Goal: Complete application form

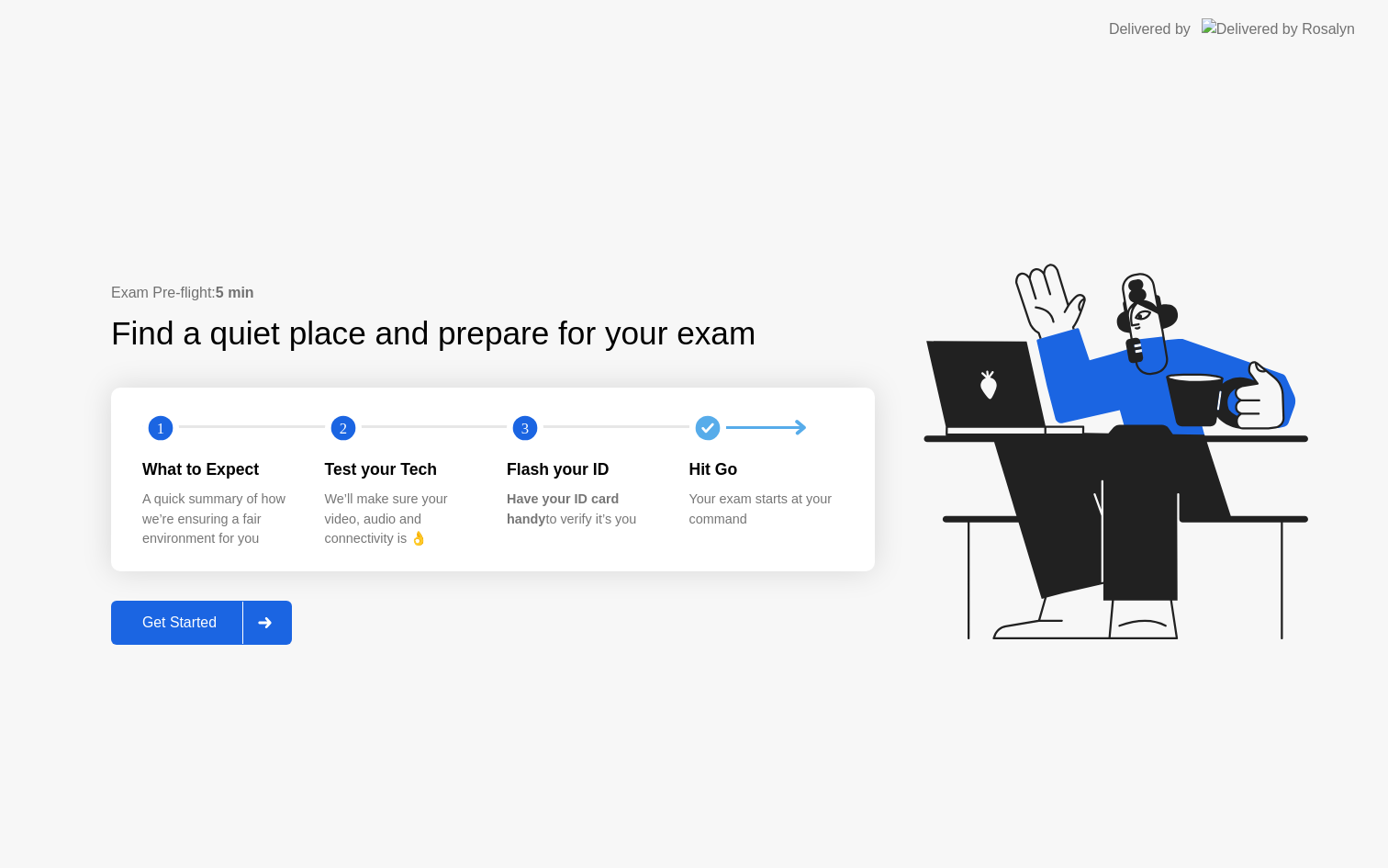
click at [211, 622] on div "Get Started" at bounding box center [179, 622] width 126 height 16
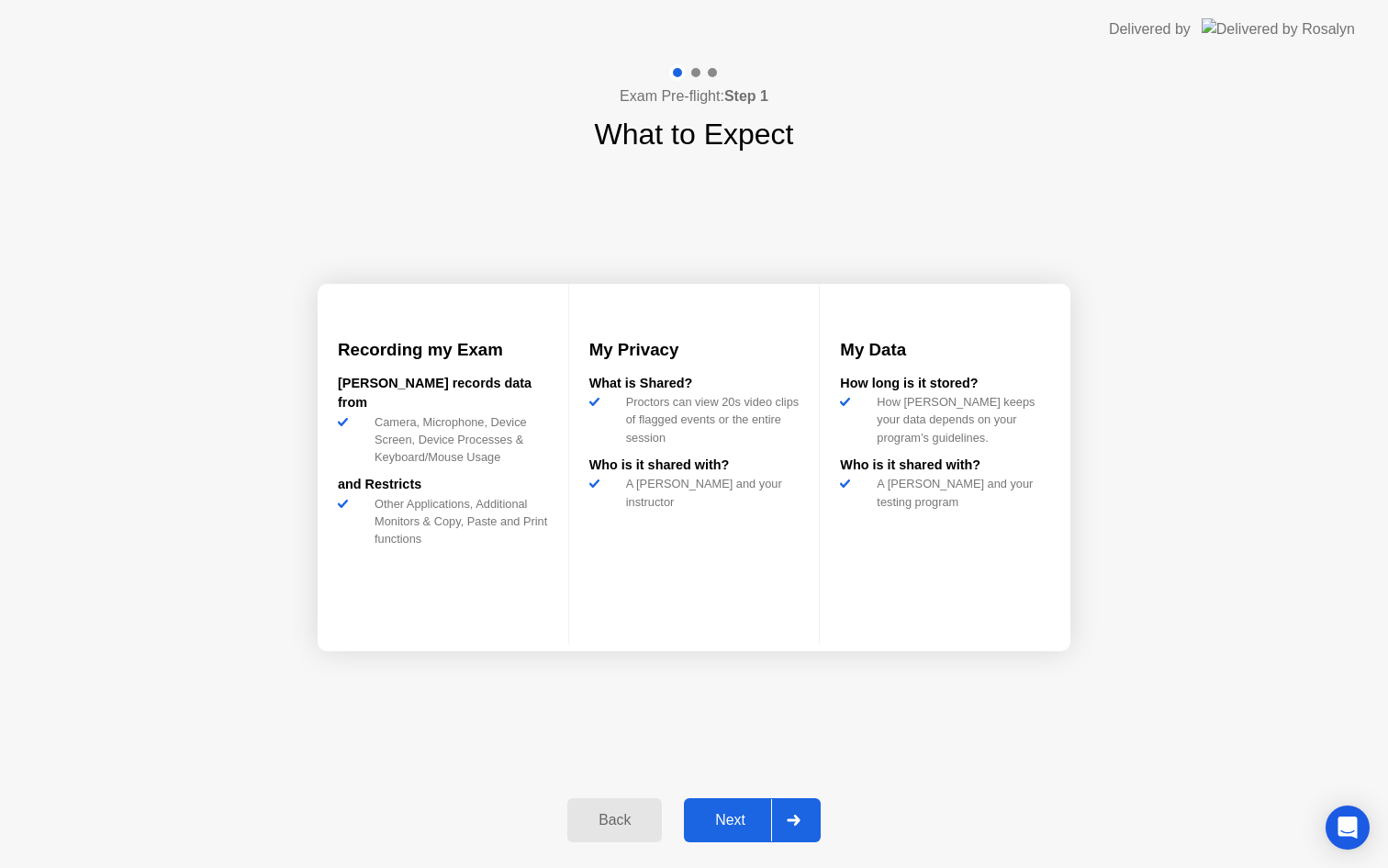
click at [731, 826] on div "Next" at bounding box center [731, 820] width 82 height 16
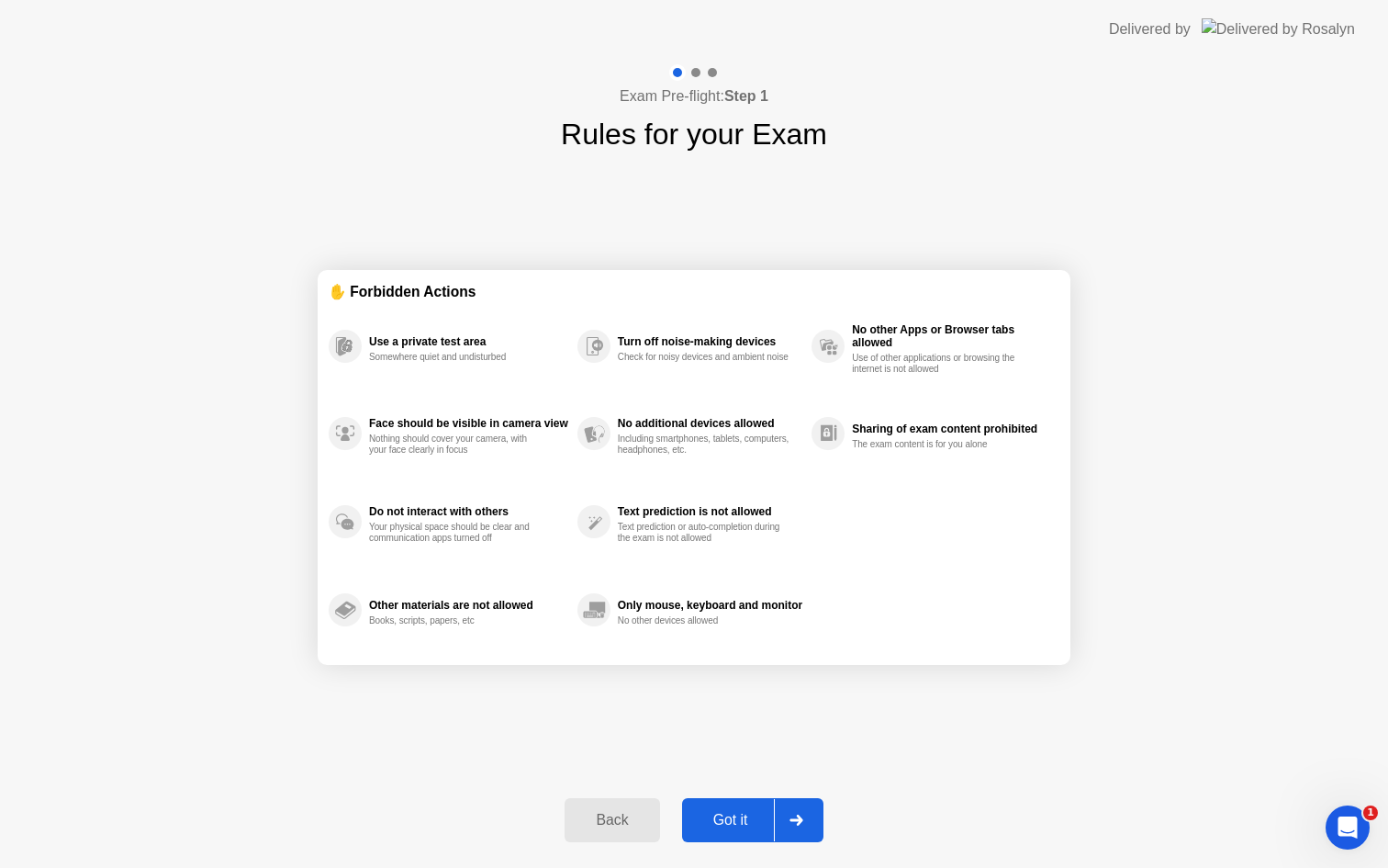
click at [739, 820] on div "Got it" at bounding box center [731, 820] width 86 height 16
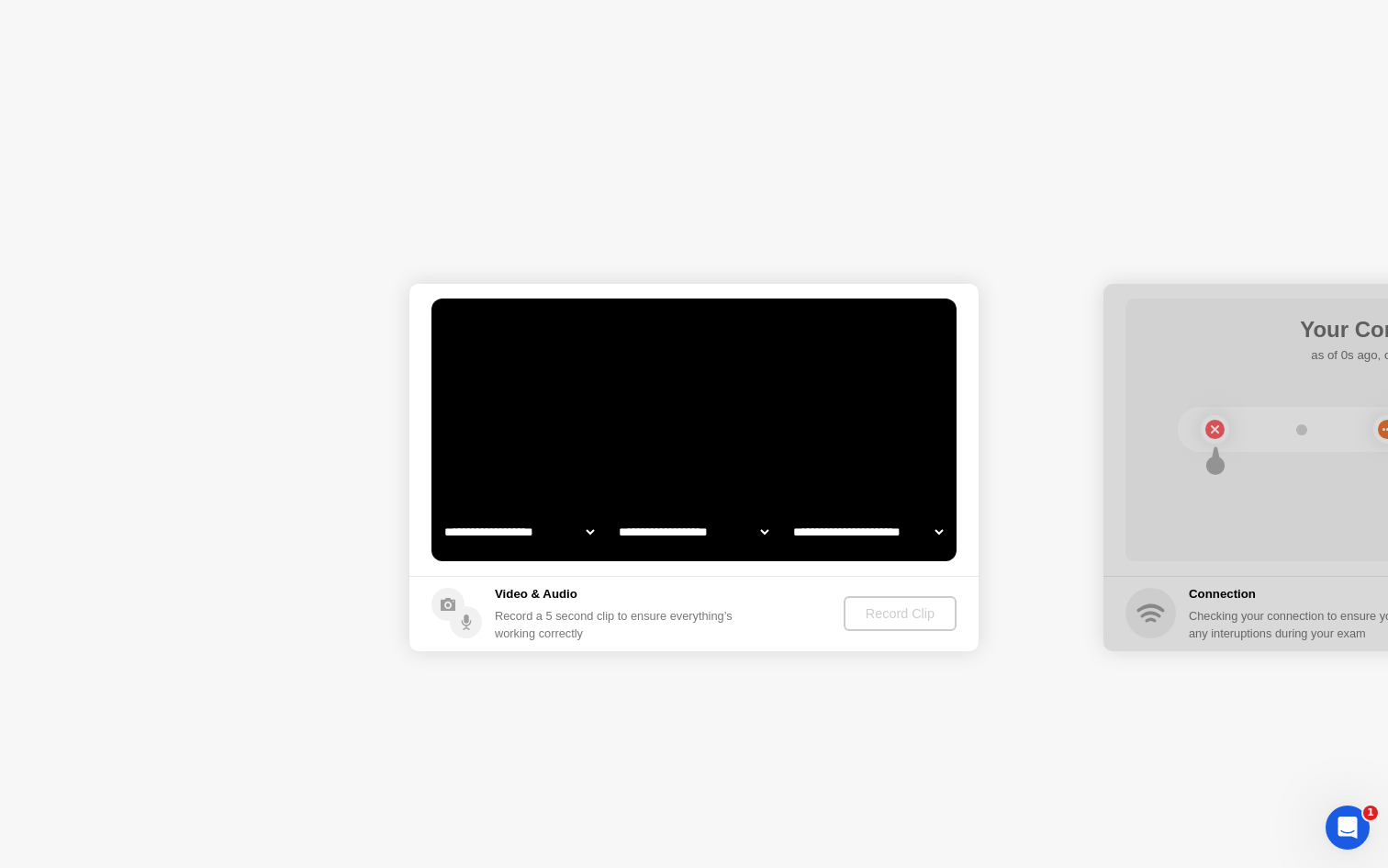
select select "**********"
select select "*******"
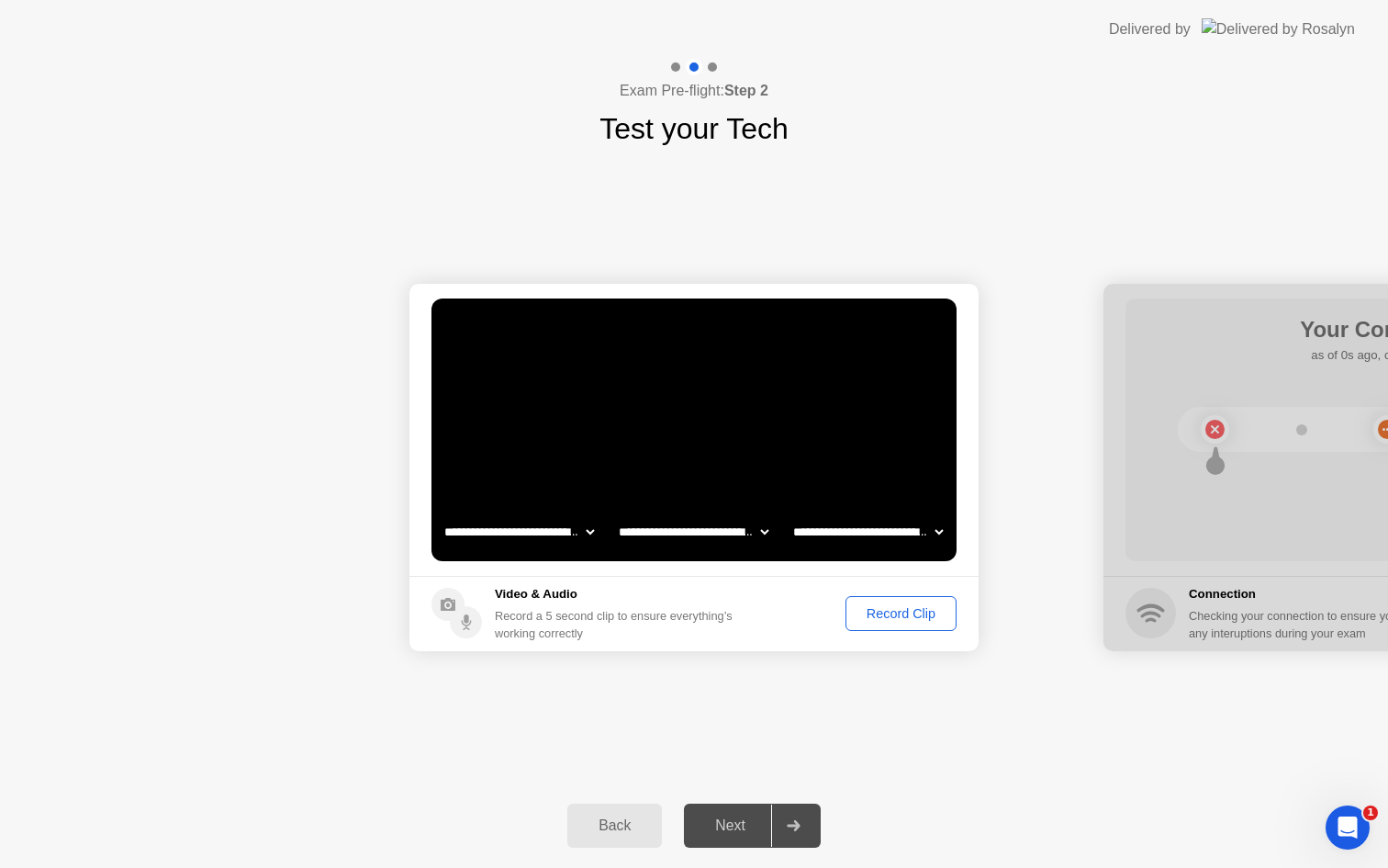
click at [898, 624] on button "Record Clip" at bounding box center [900, 613] width 111 height 35
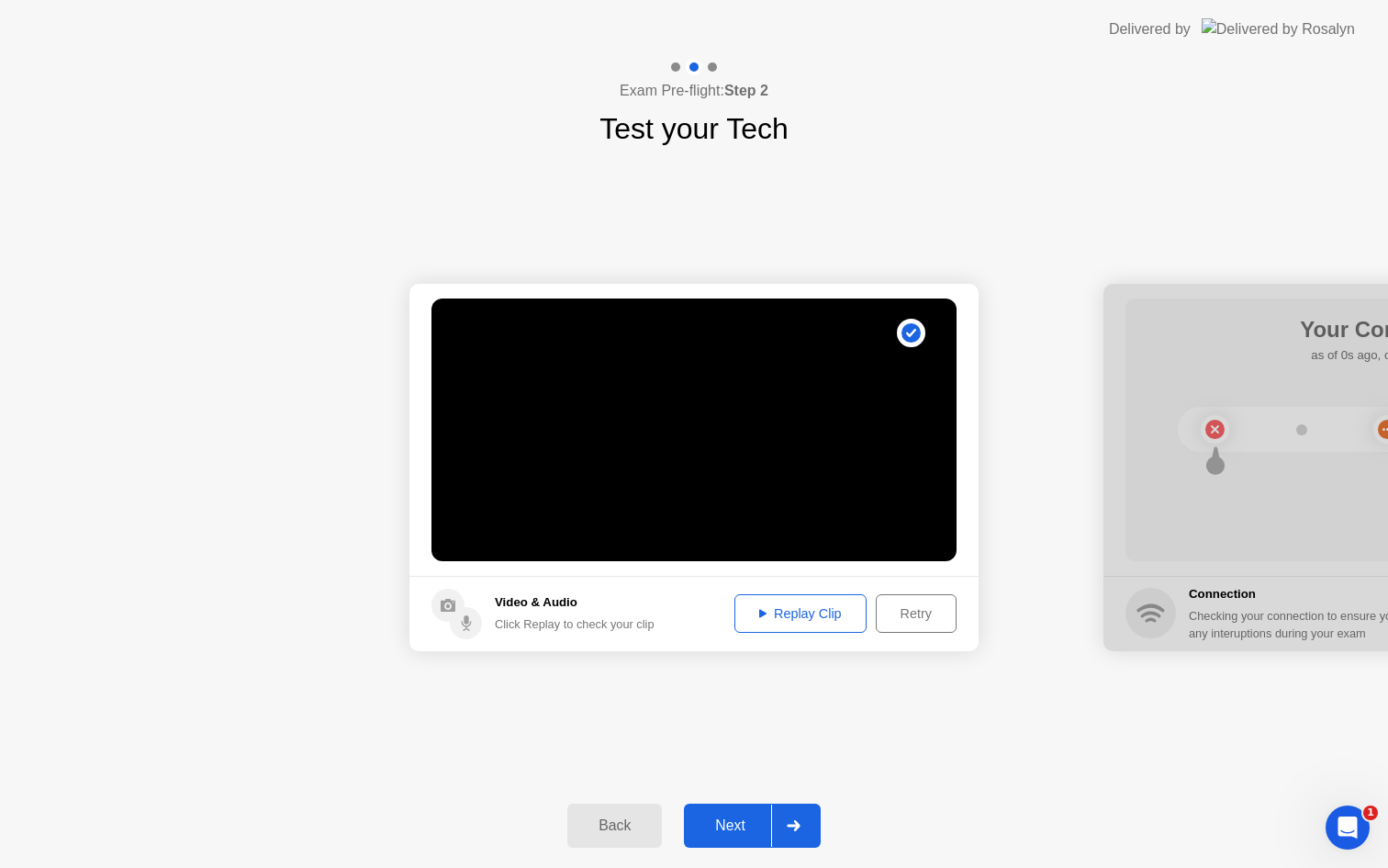
click at [748, 823] on div "Next" at bounding box center [731, 824] width 82 height 16
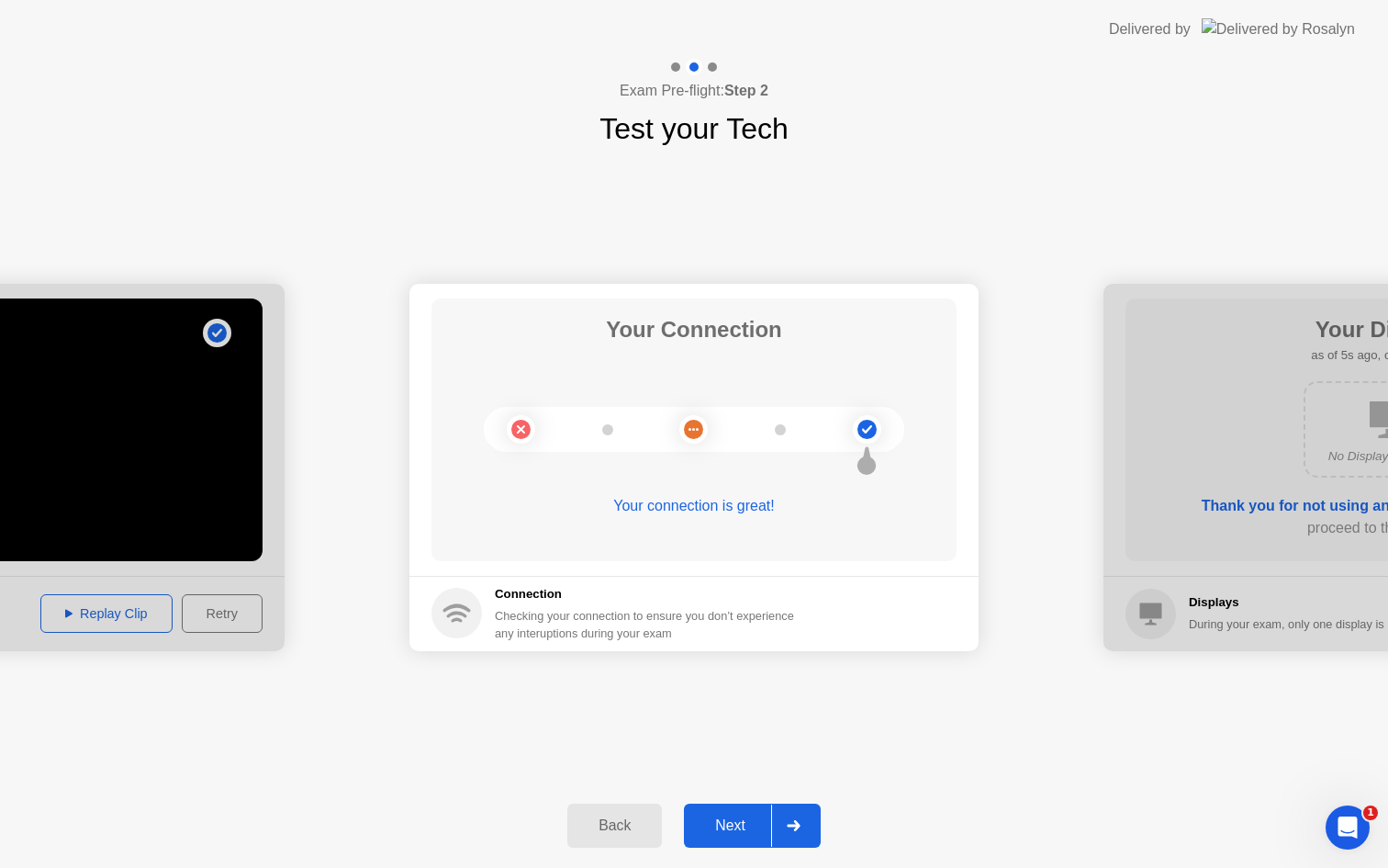
click at [732, 827] on div "Next" at bounding box center [731, 824] width 82 height 16
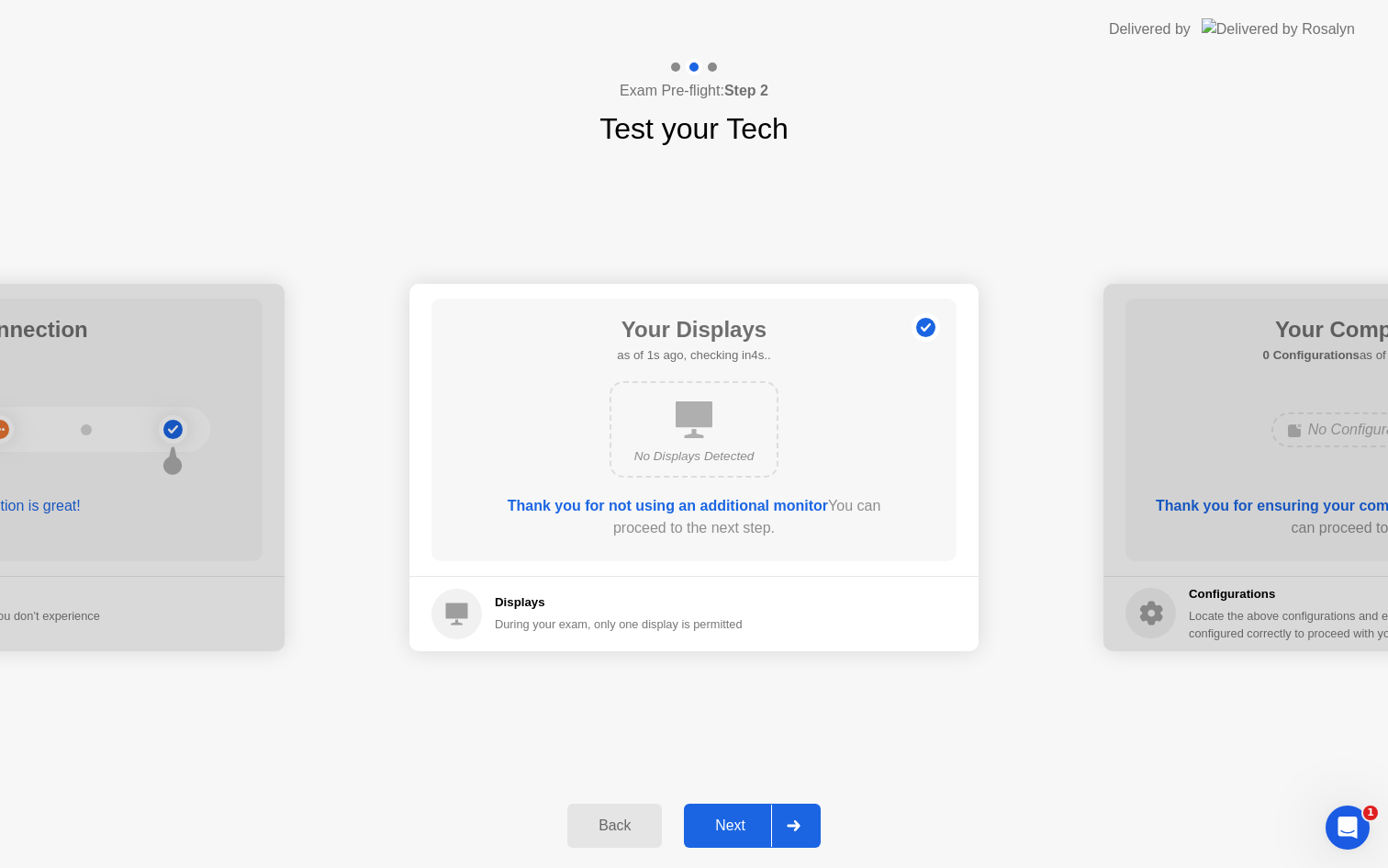
click at [732, 827] on div "Next" at bounding box center [731, 824] width 82 height 16
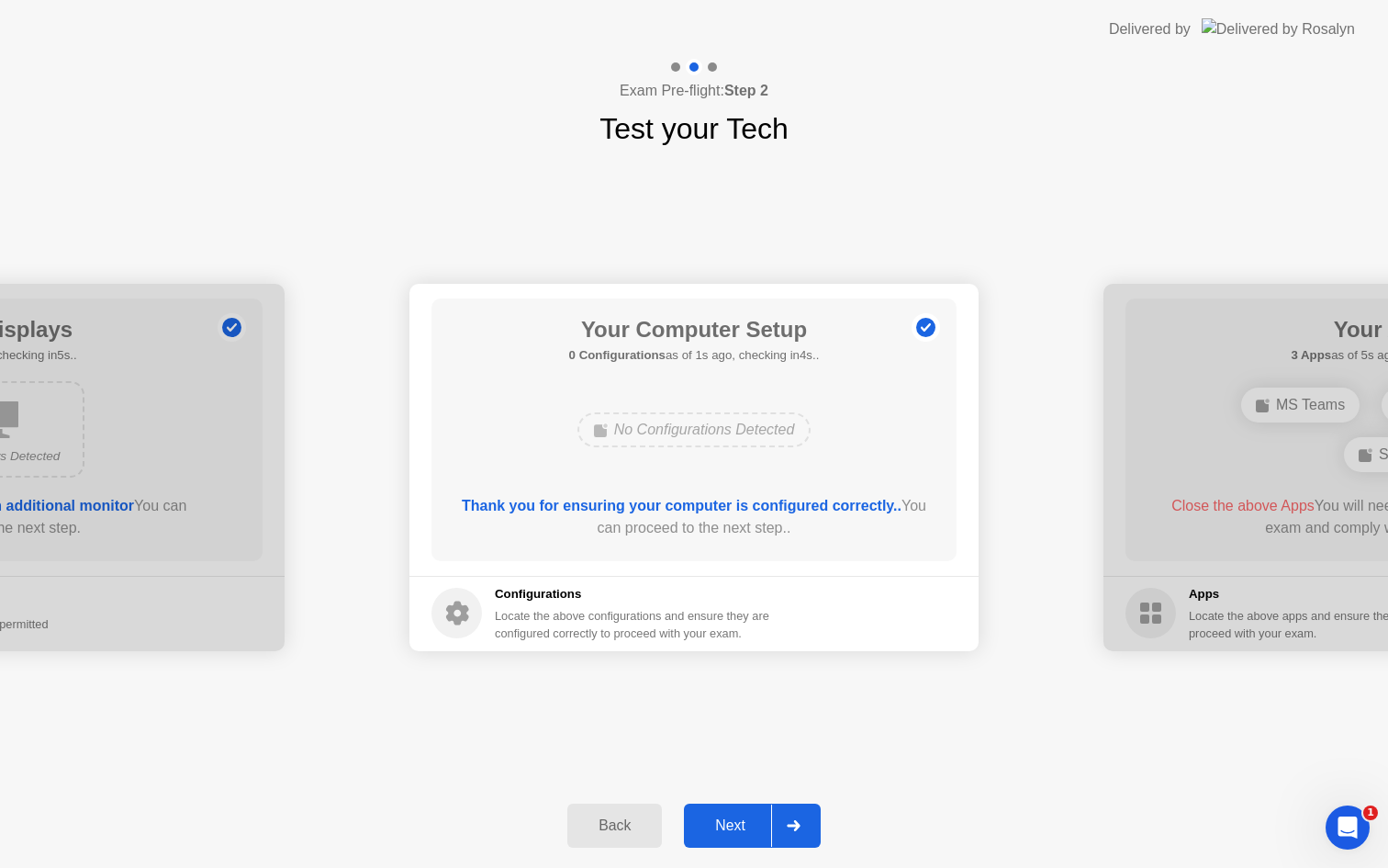
click at [732, 827] on div "Next" at bounding box center [731, 824] width 82 height 16
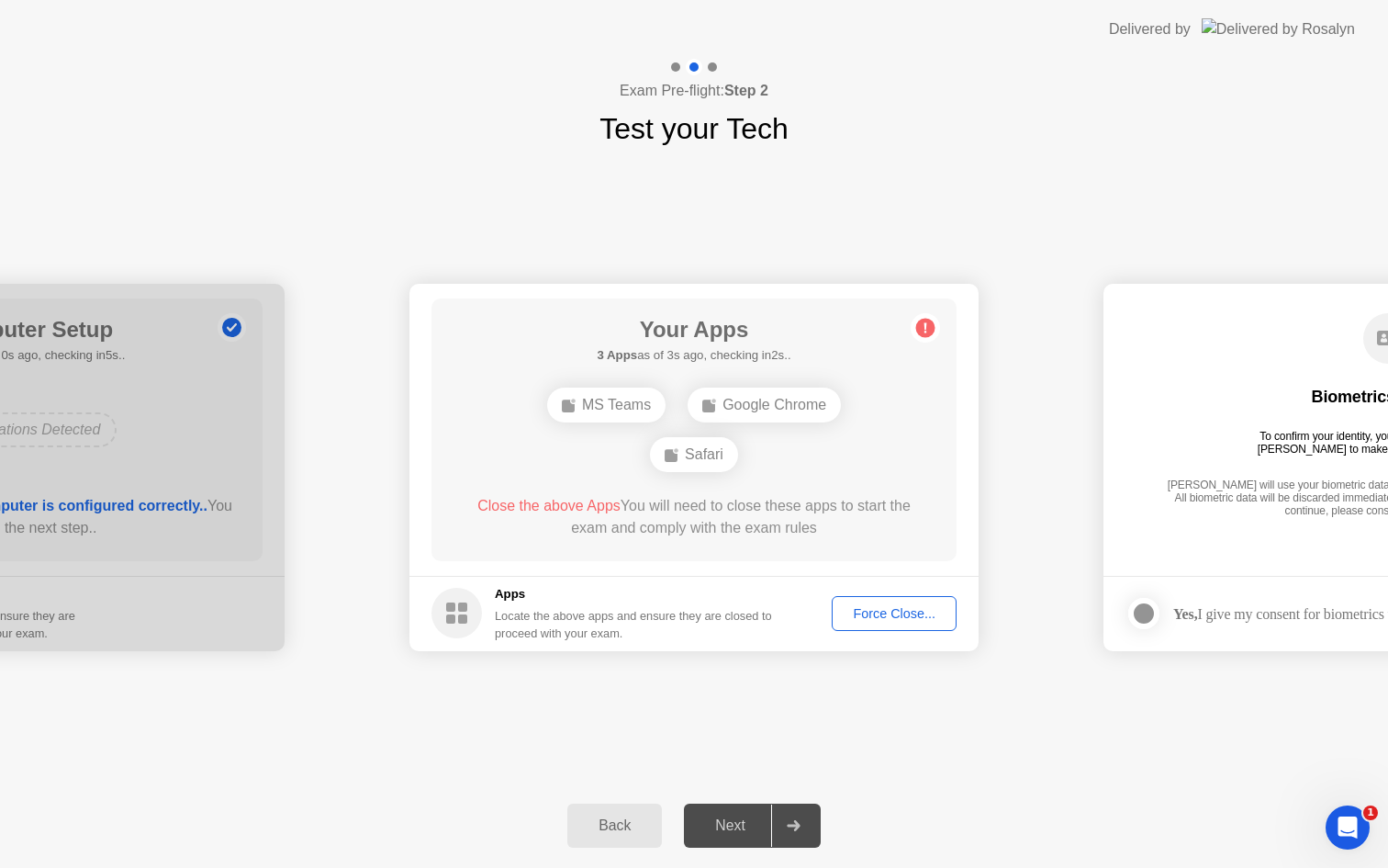
click at [912, 620] on div "Force Close..." at bounding box center [895, 613] width 112 height 14
click at [891, 611] on div "Force Close..." at bounding box center [895, 613] width 112 height 14
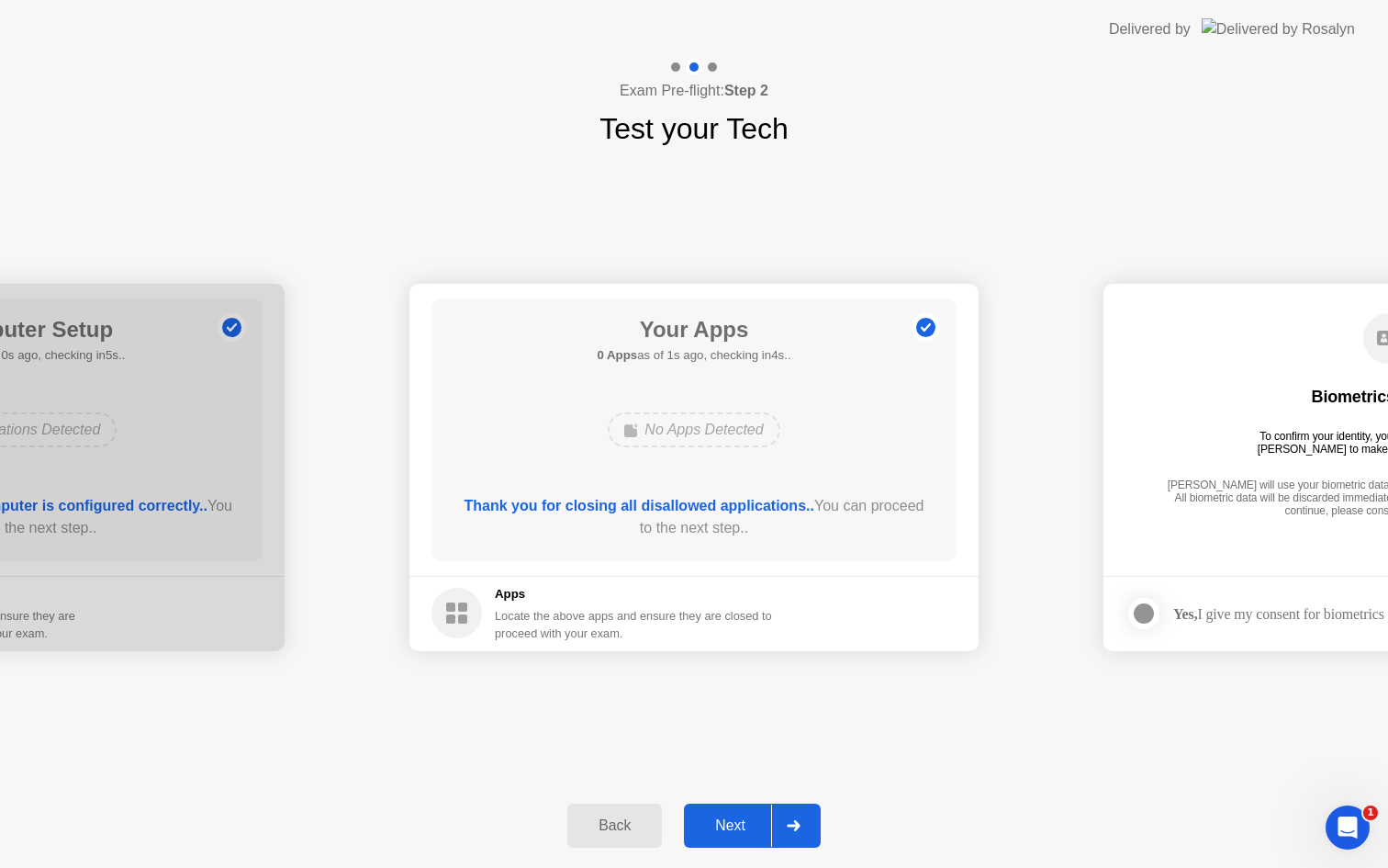
click at [733, 817] on div "Next" at bounding box center [731, 824] width 82 height 16
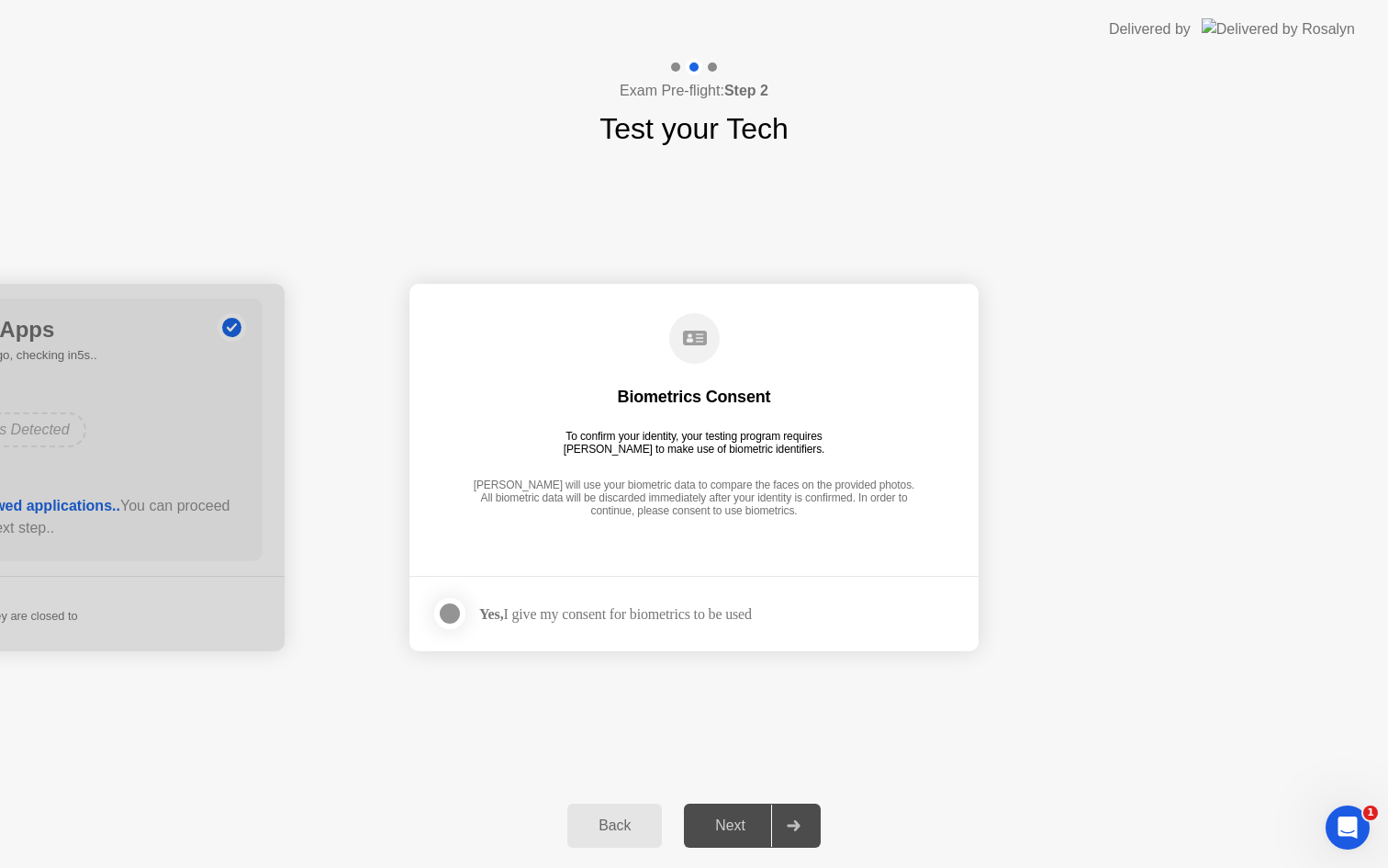
click at [449, 619] on div at bounding box center [450, 613] width 22 height 22
click at [725, 820] on div "Next" at bounding box center [731, 824] width 82 height 16
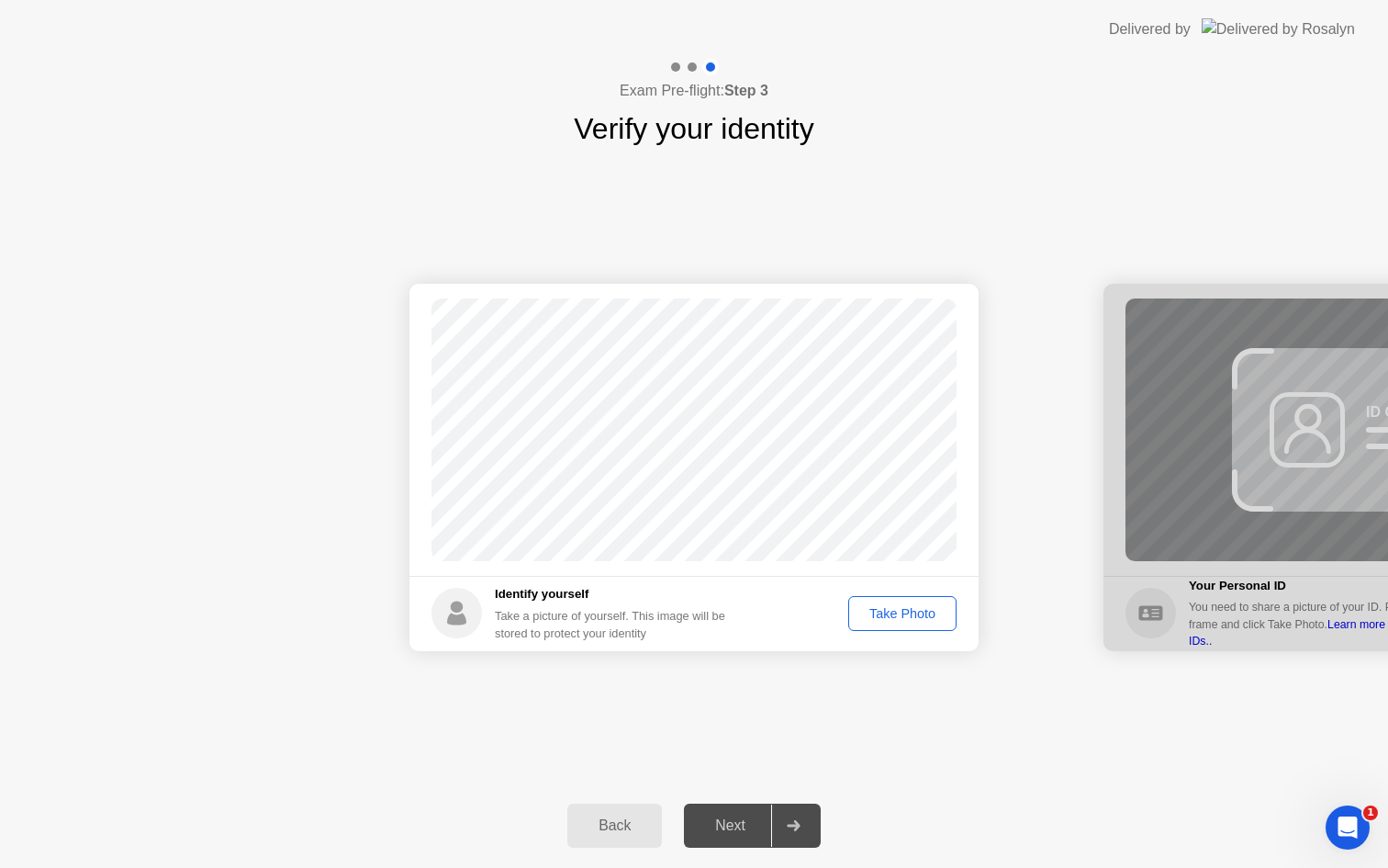
click at [913, 614] on div "Take Photo" at bounding box center [902, 613] width 96 height 14
click at [730, 822] on div "Next" at bounding box center [731, 824] width 82 height 16
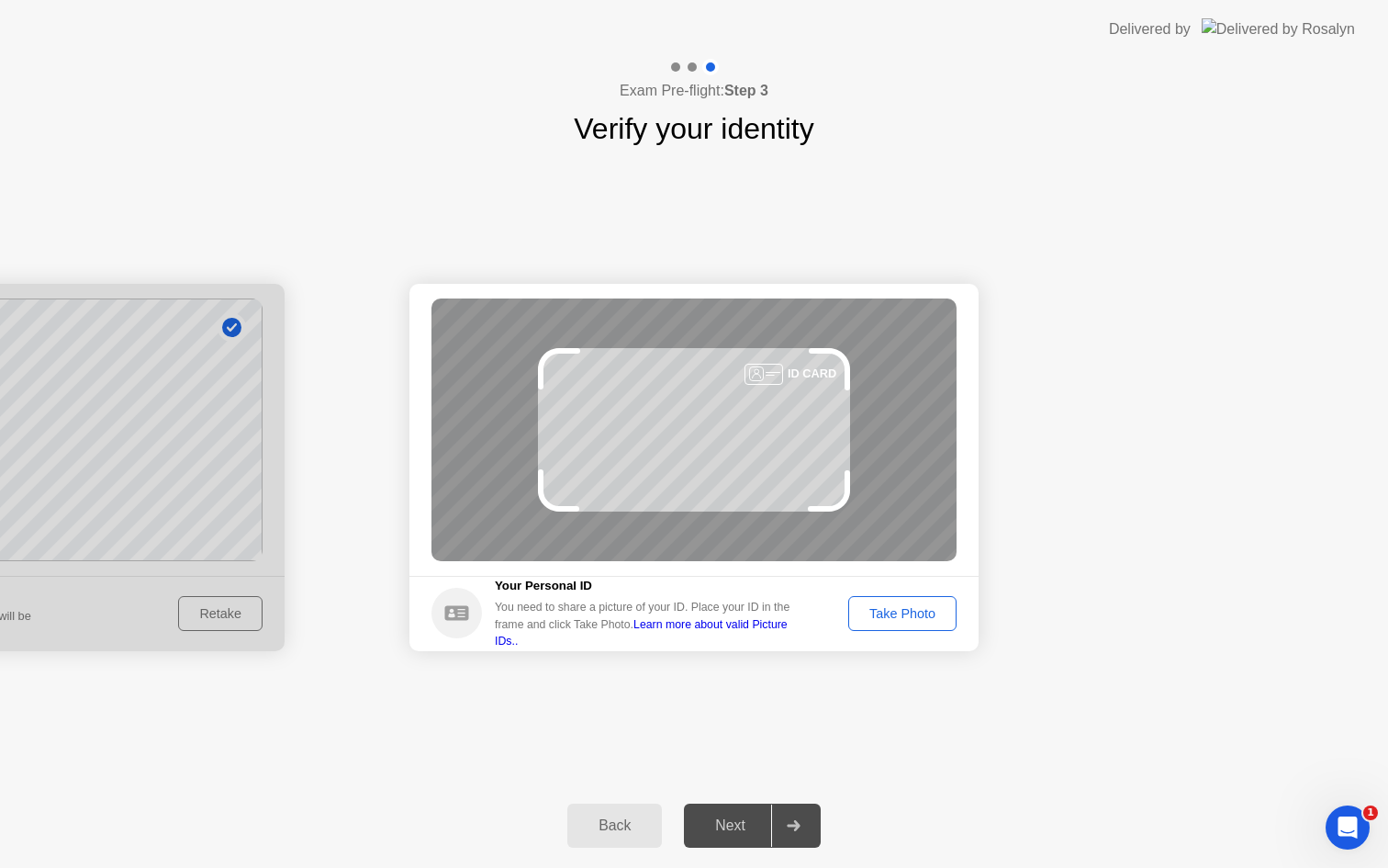
click at [899, 615] on div "Take Photo" at bounding box center [902, 613] width 96 height 14
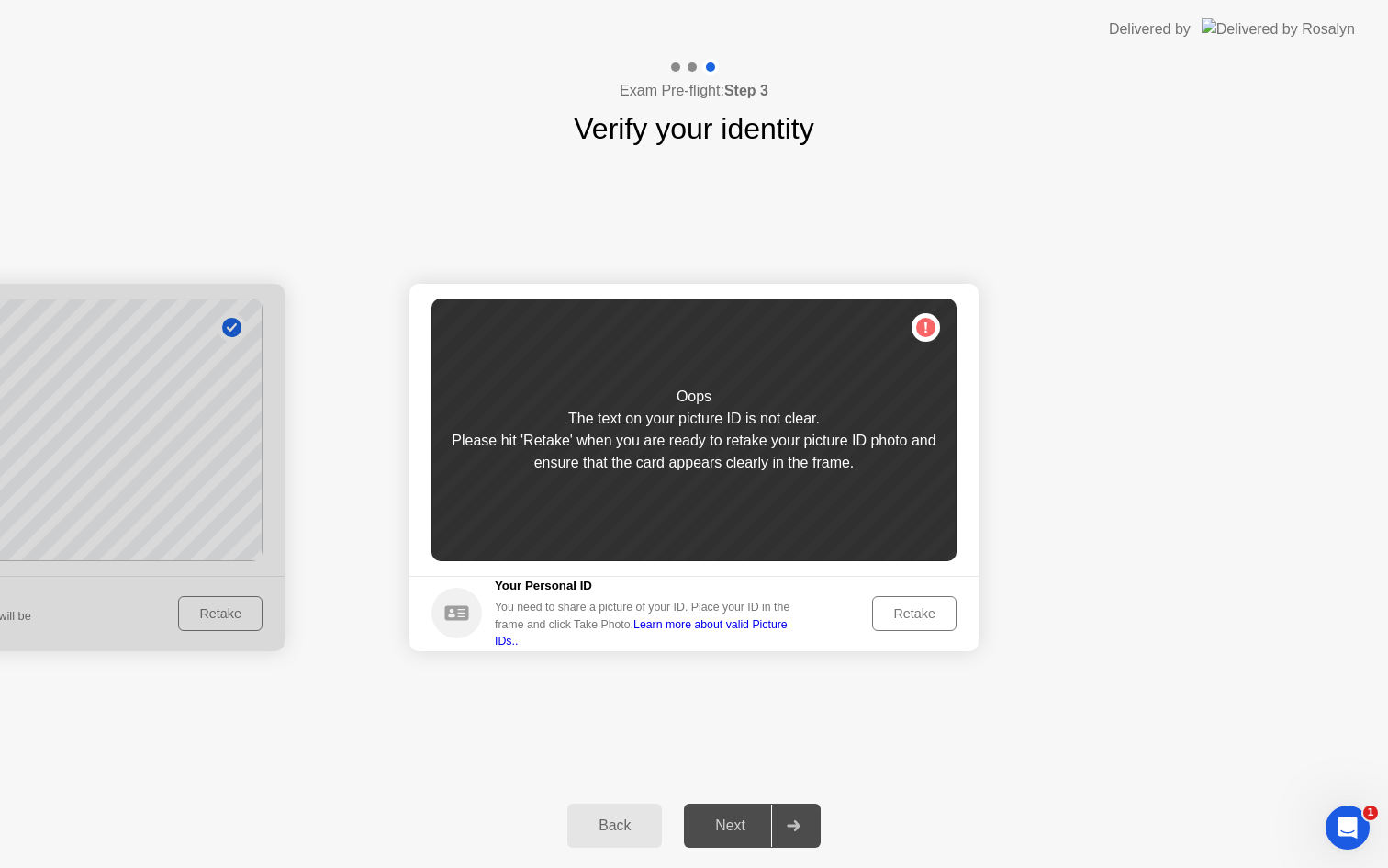
click at [906, 610] on div "Retake" at bounding box center [914, 613] width 71 height 14
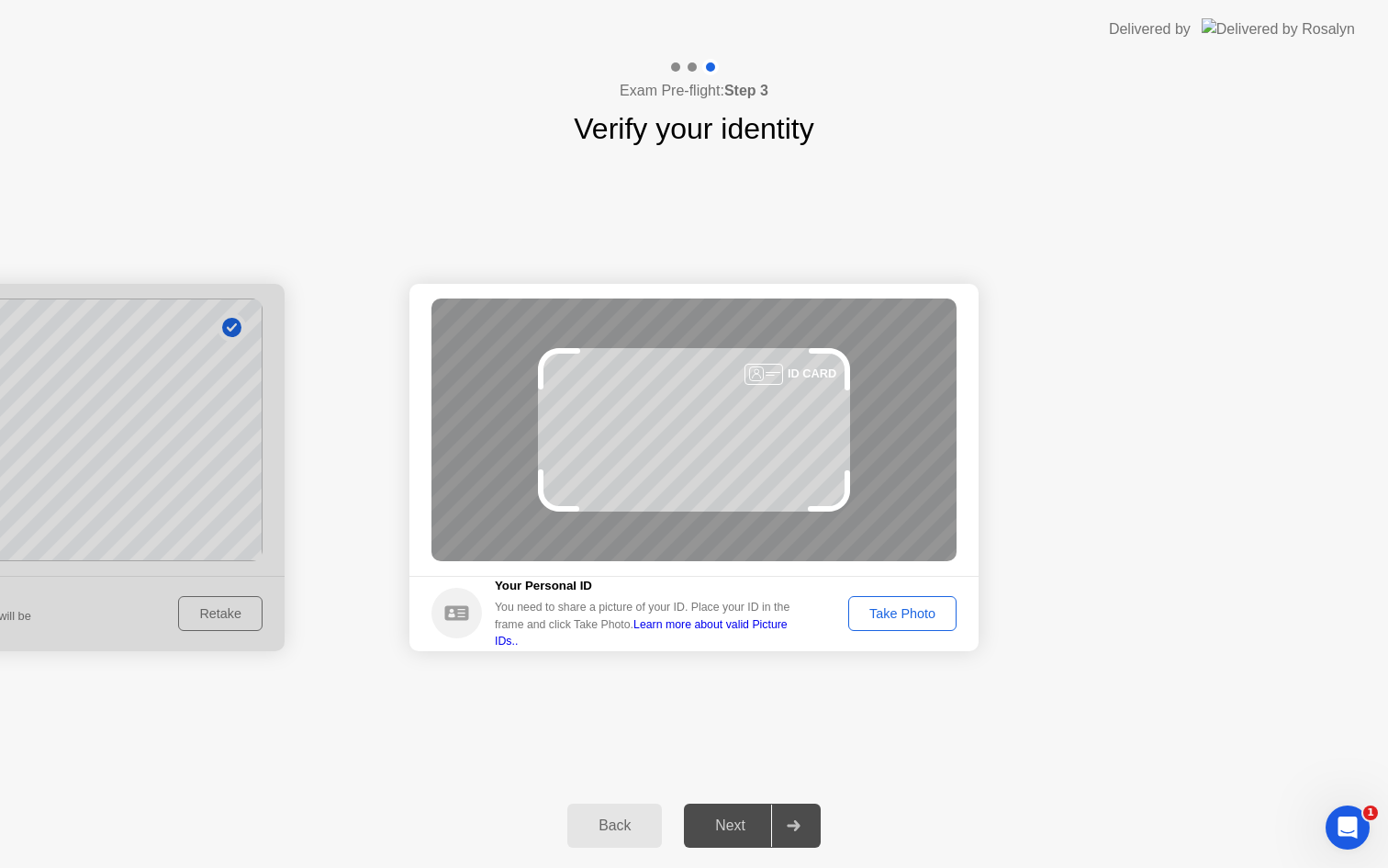
click at [906, 612] on div "Take Photo" at bounding box center [902, 613] width 96 height 14
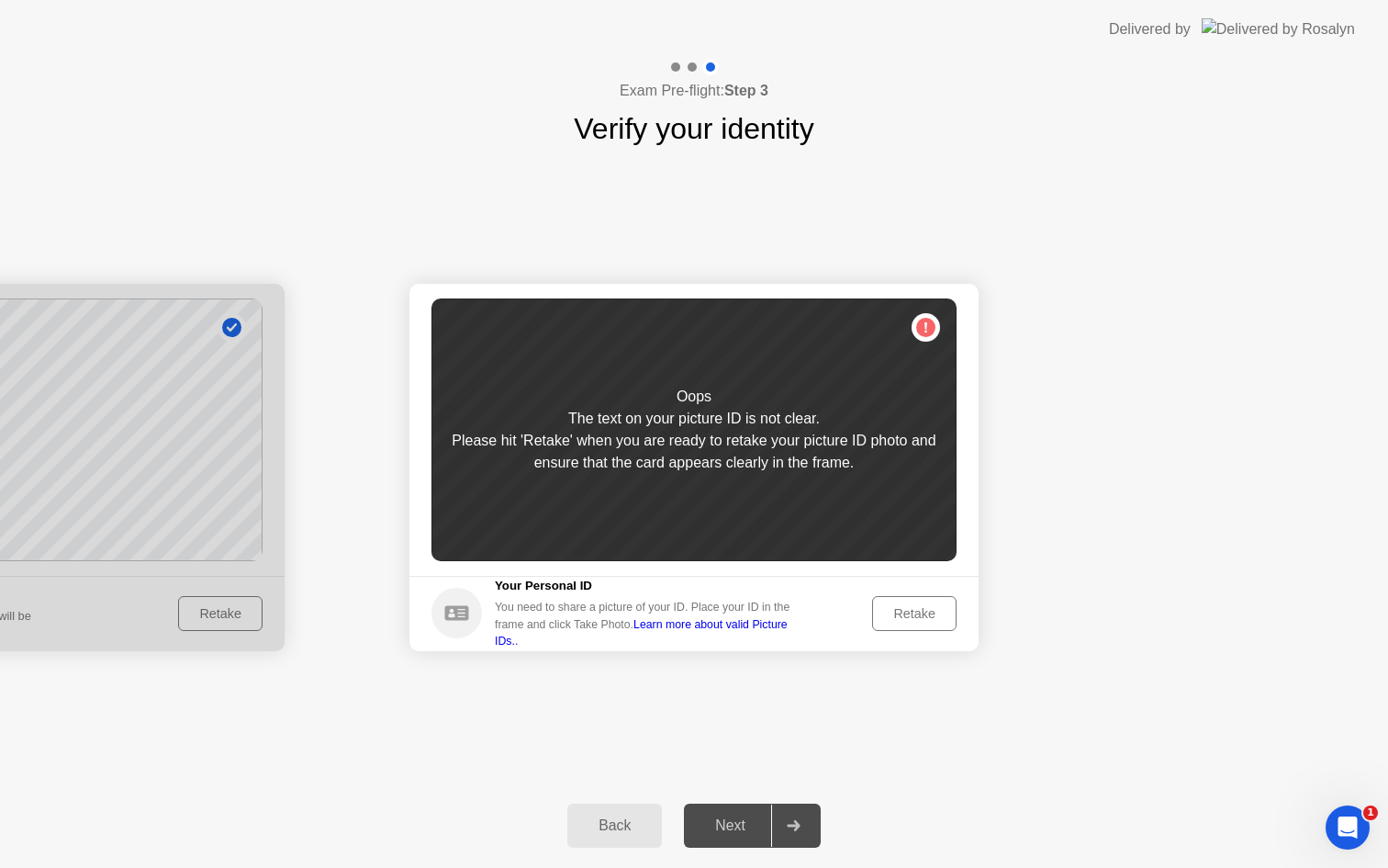
click at [906, 612] on div "Retake" at bounding box center [914, 613] width 71 height 14
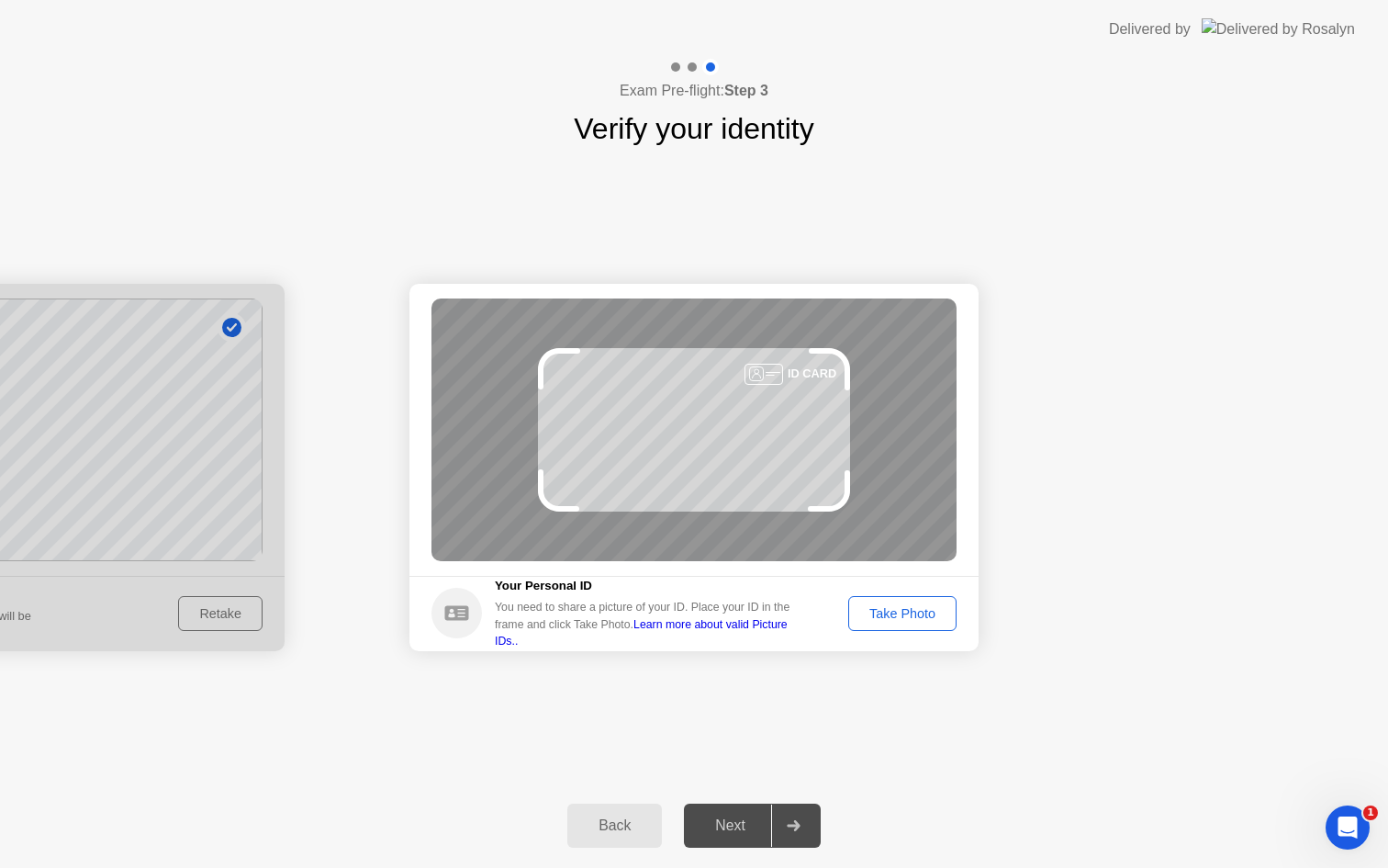
click at [746, 824] on div "Next" at bounding box center [731, 824] width 82 height 16
click at [896, 611] on div "Take Photo" at bounding box center [902, 613] width 96 height 14
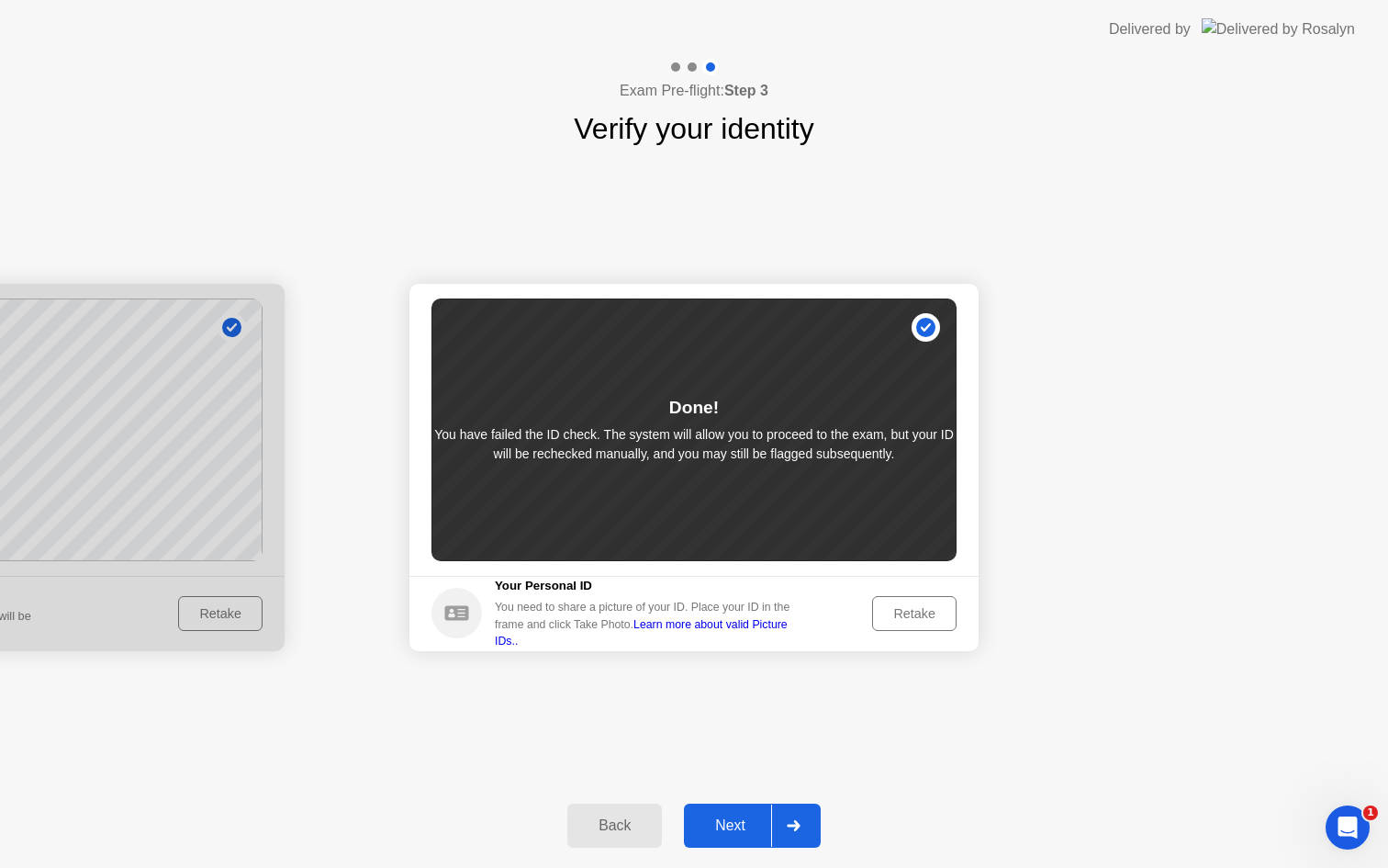
click at [743, 818] on div "Next" at bounding box center [731, 824] width 82 height 16
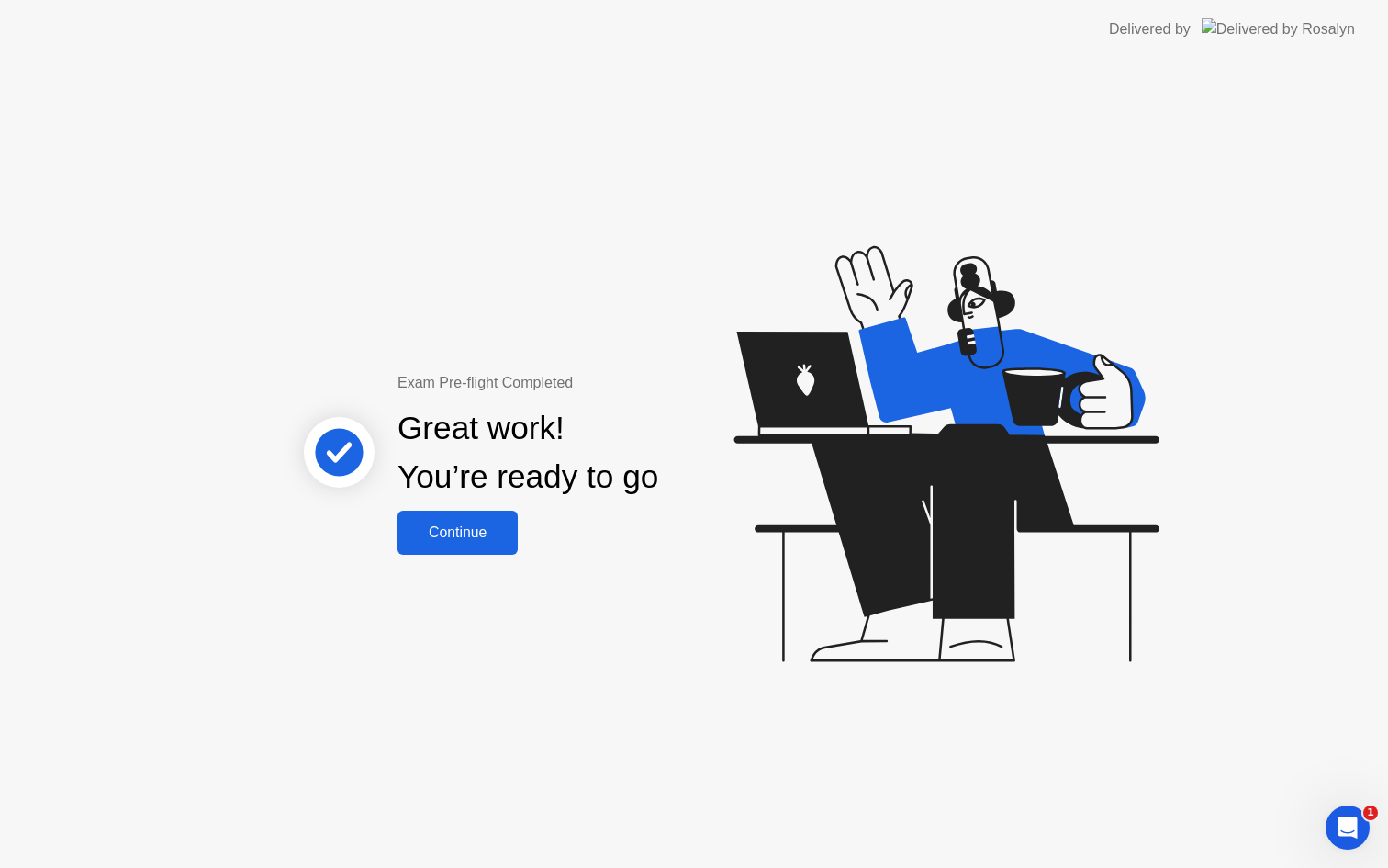
click at [466, 540] on div "Continue" at bounding box center [457, 532] width 109 height 16
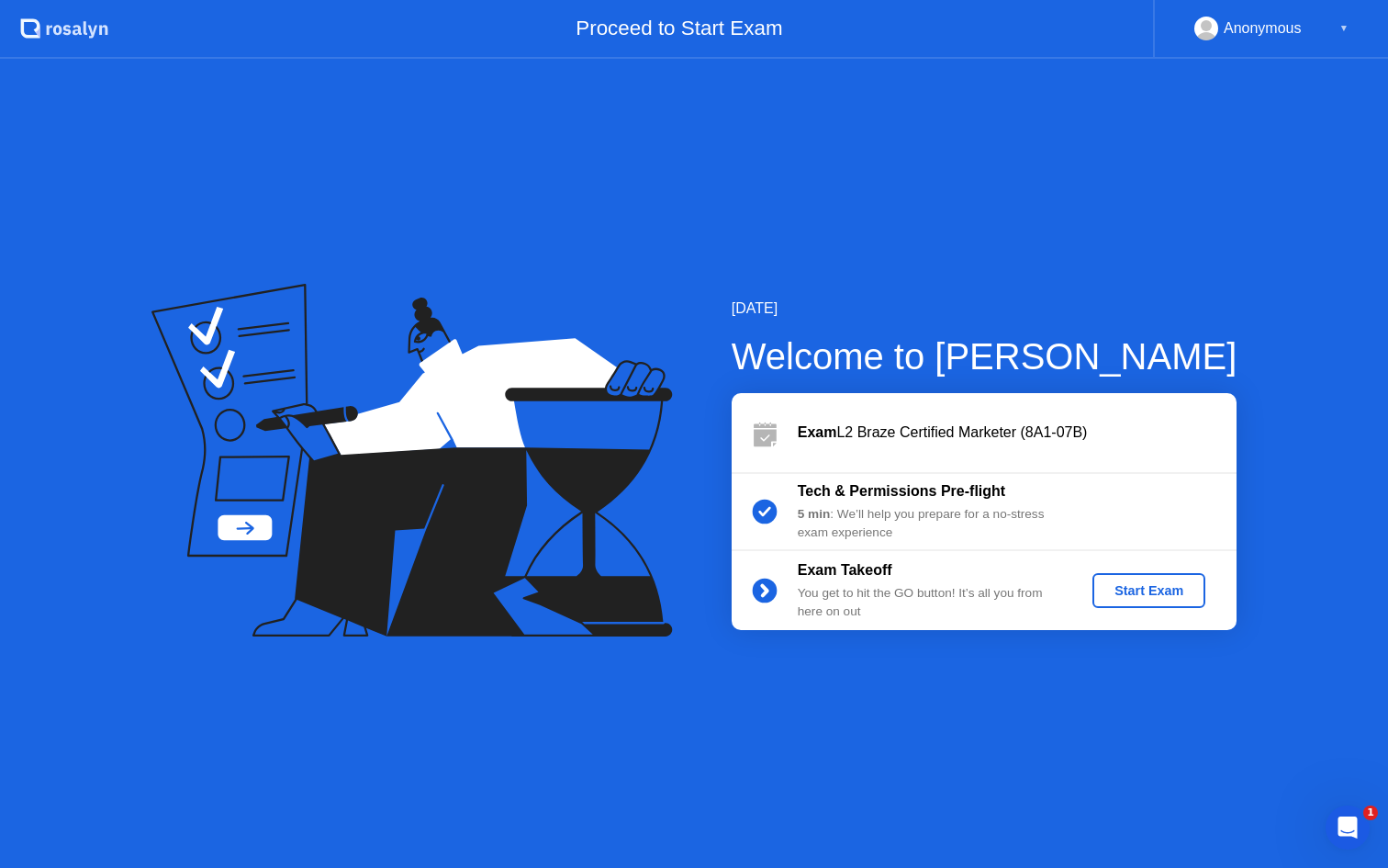
click at [1130, 596] on div "Start Exam" at bounding box center [1150, 590] width 99 height 14
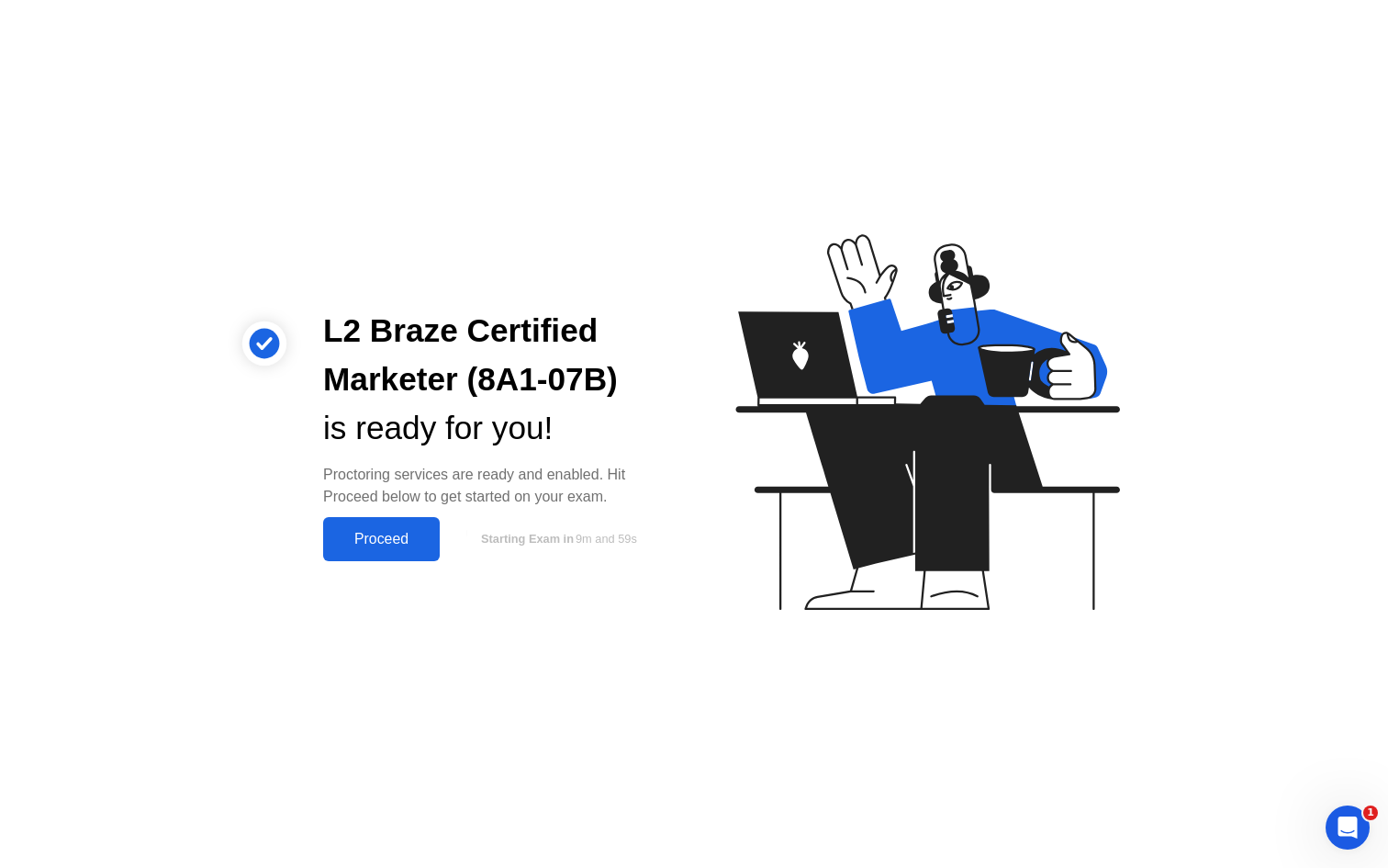
click at [396, 538] on div "Proceed" at bounding box center [381, 538] width 105 height 16
